Goal: Task Accomplishment & Management: Manage account settings

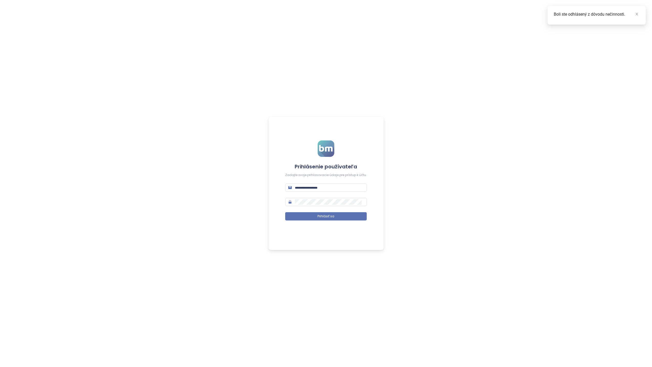
type input "**********"
click at [331, 215] on span "Prihlásiť sa" at bounding box center [326, 216] width 17 height 5
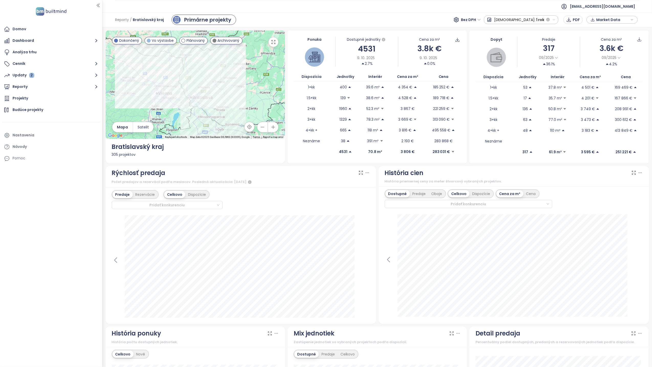
click at [233, 78] on div at bounding box center [195, 84] width 179 height 108
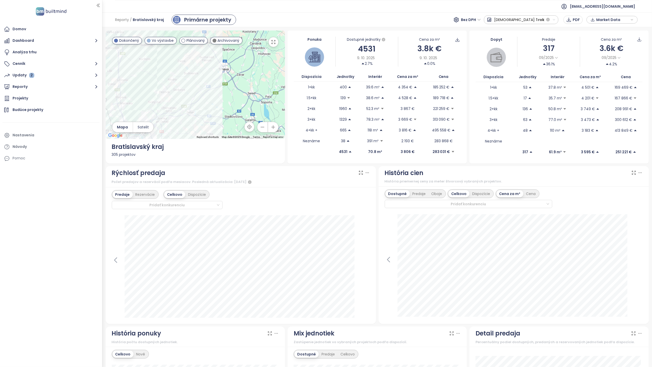
drag, startPoint x: 208, startPoint y: 80, endPoint x: 235, endPoint y: 77, distance: 27.3
click at [233, 83] on div at bounding box center [195, 84] width 179 height 108
click at [271, 44] on icon "button" at bounding box center [273, 41] width 5 height 5
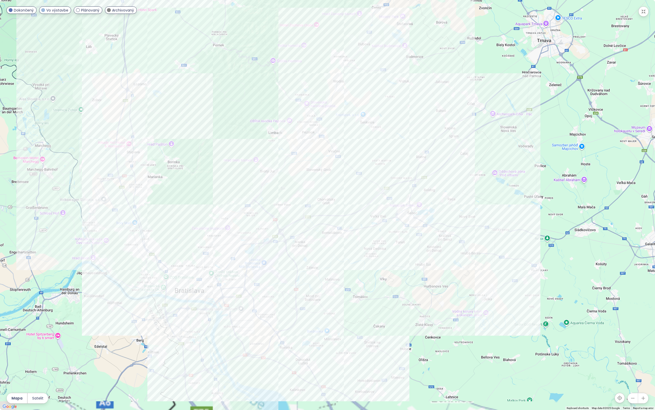
drag, startPoint x: 261, startPoint y: 252, endPoint x: 288, endPoint y: 203, distance: 56.3
click at [288, 203] on div at bounding box center [327, 205] width 655 height 410
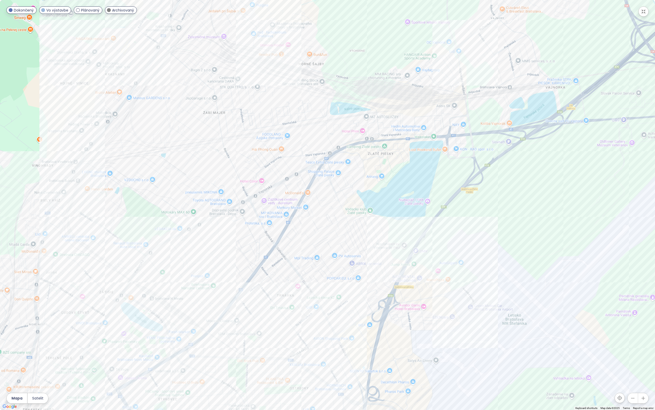
click at [287, 178] on div at bounding box center [327, 205] width 655 height 410
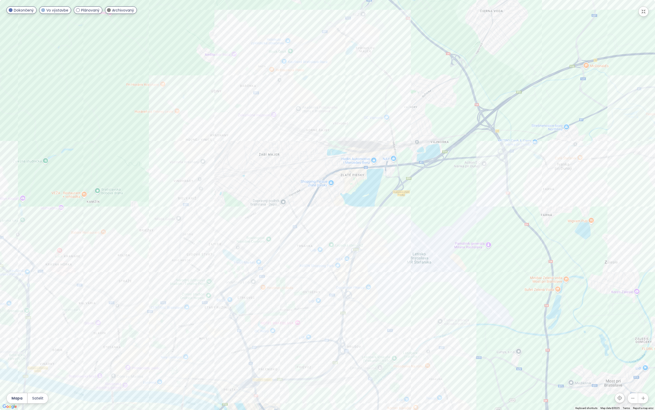
drag, startPoint x: 298, startPoint y: 205, endPoint x: 321, endPoint y: 206, distance: 23.3
click at [321, 206] on div at bounding box center [327, 205] width 655 height 410
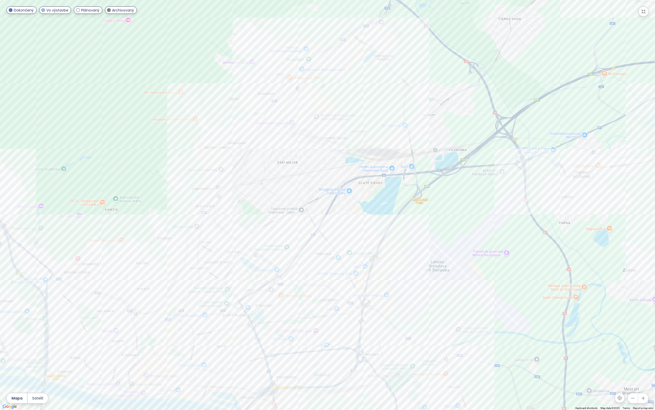
drag, startPoint x: 468, startPoint y: 317, endPoint x: 491, endPoint y: 329, distance: 26.1
click at [491, 329] on div at bounding box center [327, 205] width 655 height 410
click at [646, 12] on icon "button" at bounding box center [643, 11] width 5 height 5
